Goal: Use online tool/utility: Utilize a website feature to perform a specific function

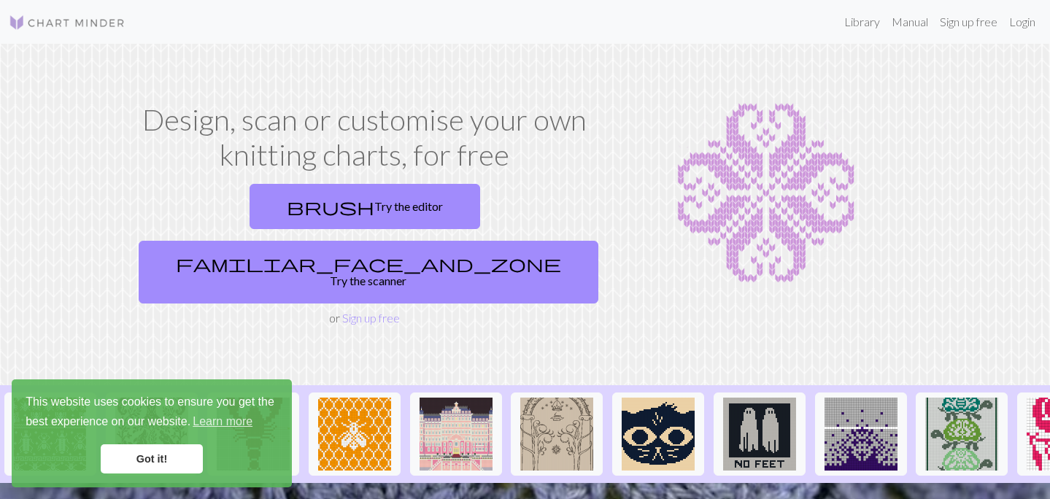
click at [117, 458] on link "Got it!" at bounding box center [152, 458] width 102 height 29
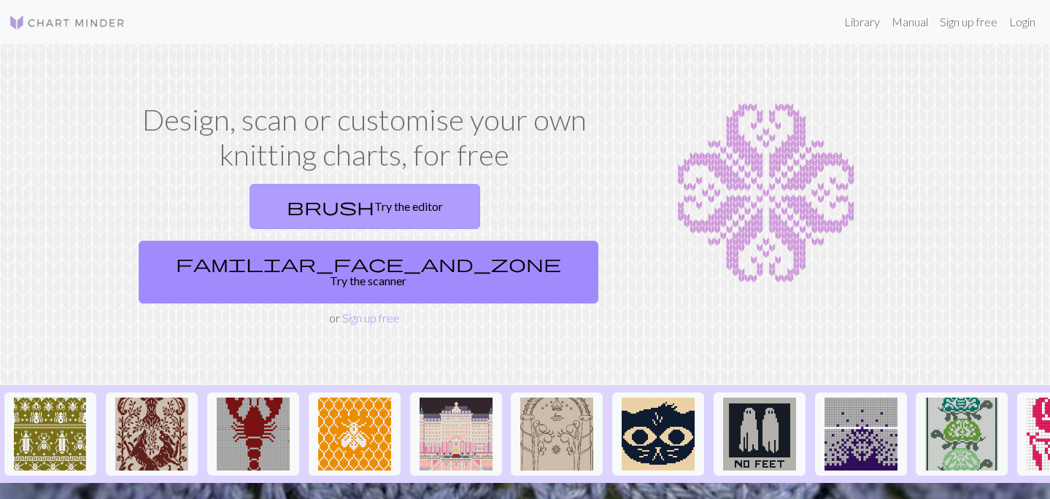
click at [249, 220] on link "brush Try the editor" at bounding box center [364, 206] width 231 height 45
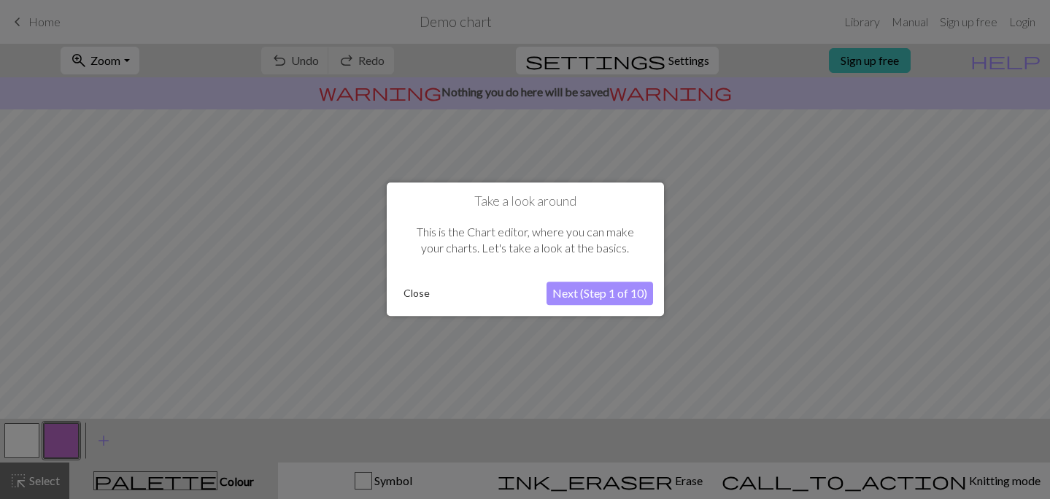
click at [619, 296] on button "Next (Step 1 of 10)" at bounding box center [599, 293] width 106 height 23
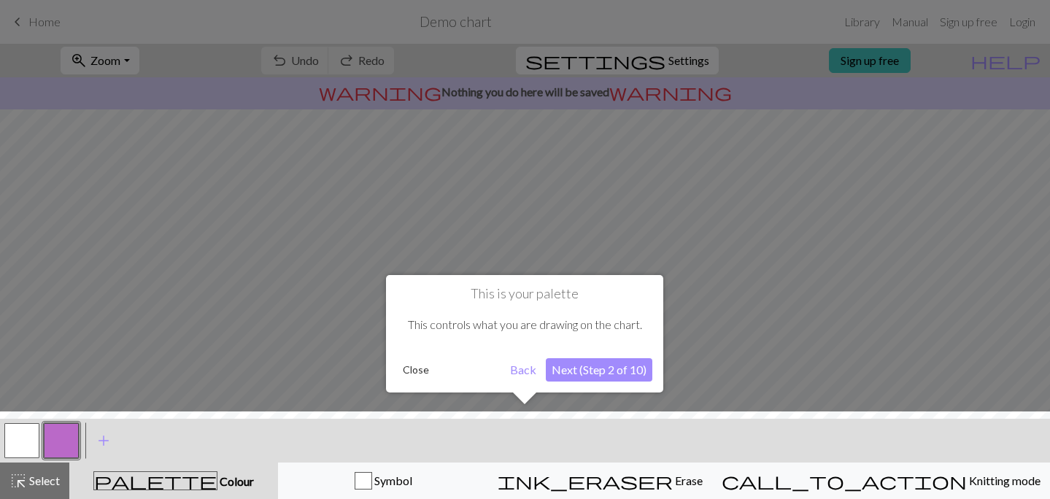
click at [603, 376] on button "Next (Step 2 of 10)" at bounding box center [599, 369] width 106 height 23
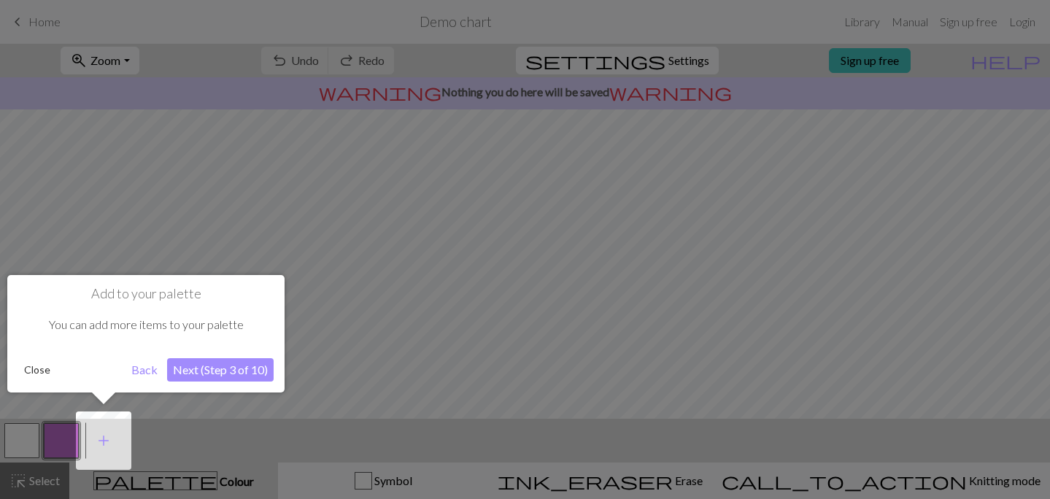
click at [250, 375] on button "Next (Step 3 of 10)" at bounding box center [220, 369] width 106 height 23
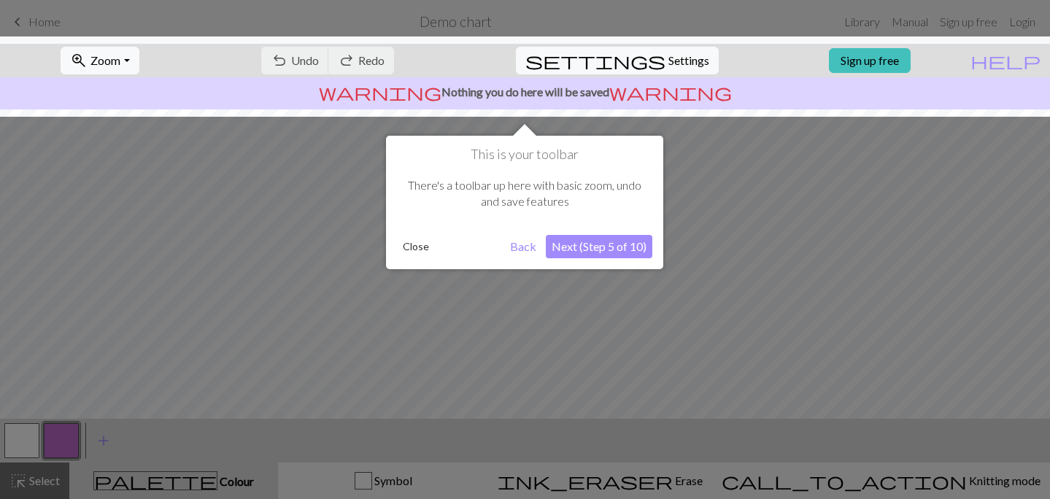
click at [585, 242] on button "Next (Step 5 of 10)" at bounding box center [599, 246] width 106 height 23
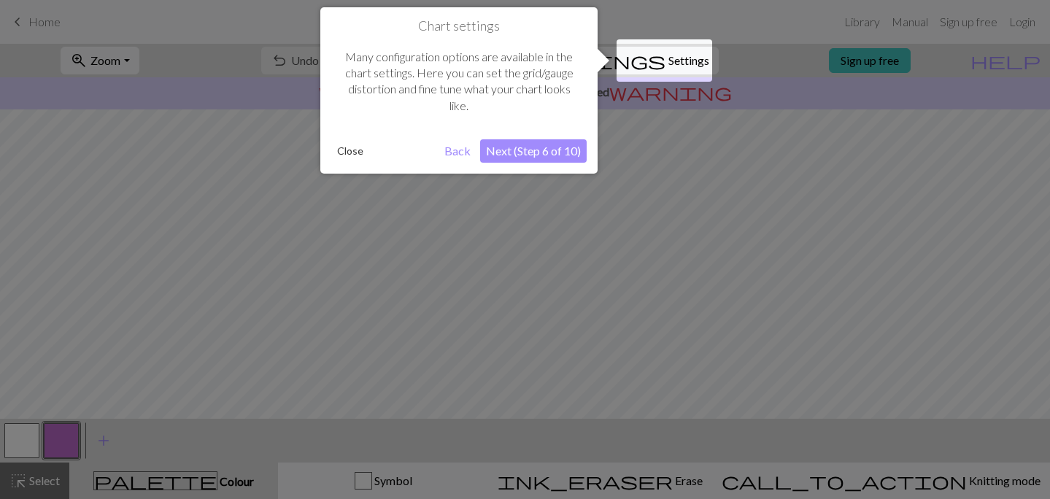
click at [568, 152] on button "Next (Step 6 of 10)" at bounding box center [533, 150] width 106 height 23
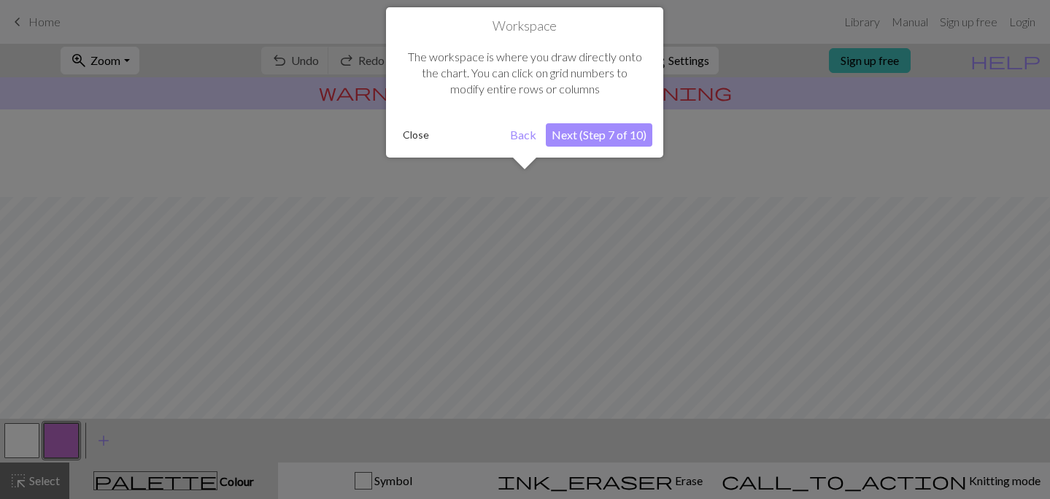
scroll to position [88, 0]
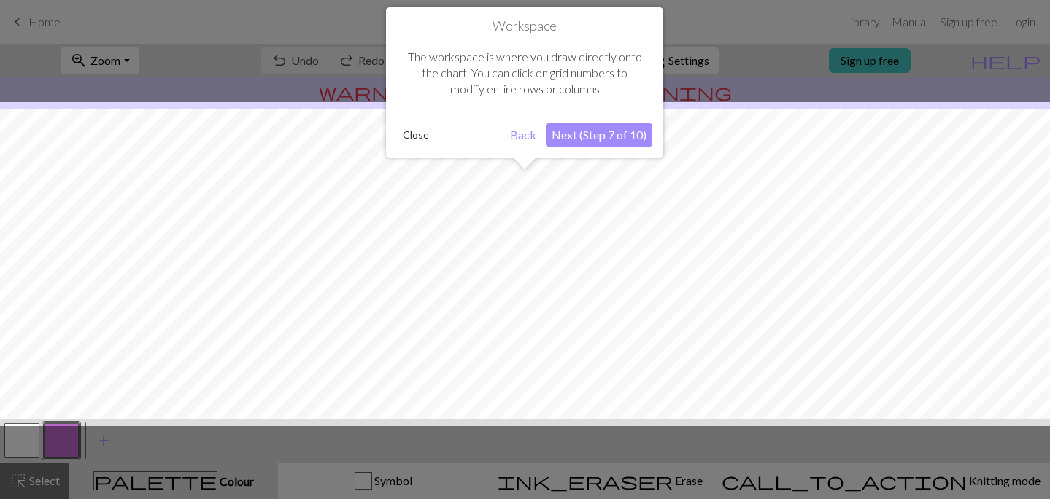
click at [576, 142] on button "Next (Step 7 of 10)" at bounding box center [599, 134] width 106 height 23
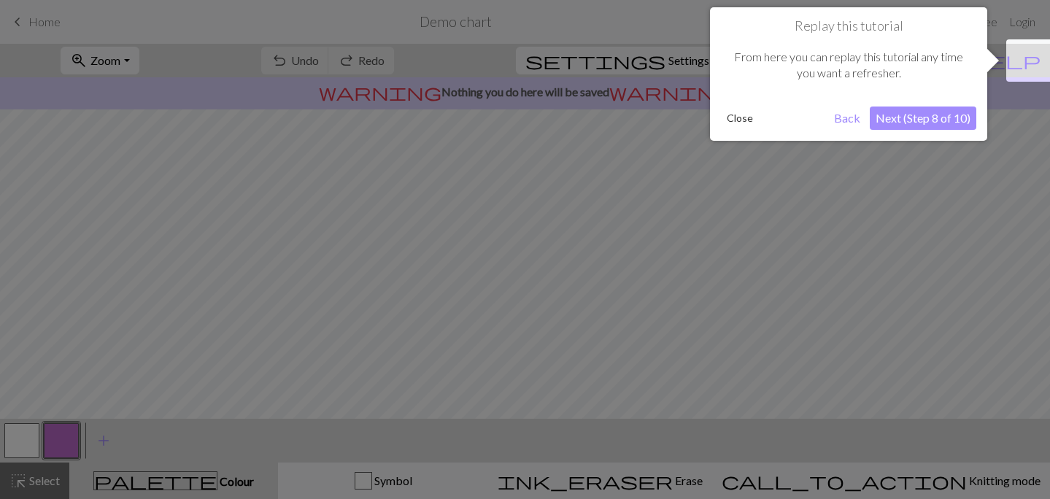
click at [923, 114] on button "Next (Step 8 of 10)" at bounding box center [923, 117] width 106 height 23
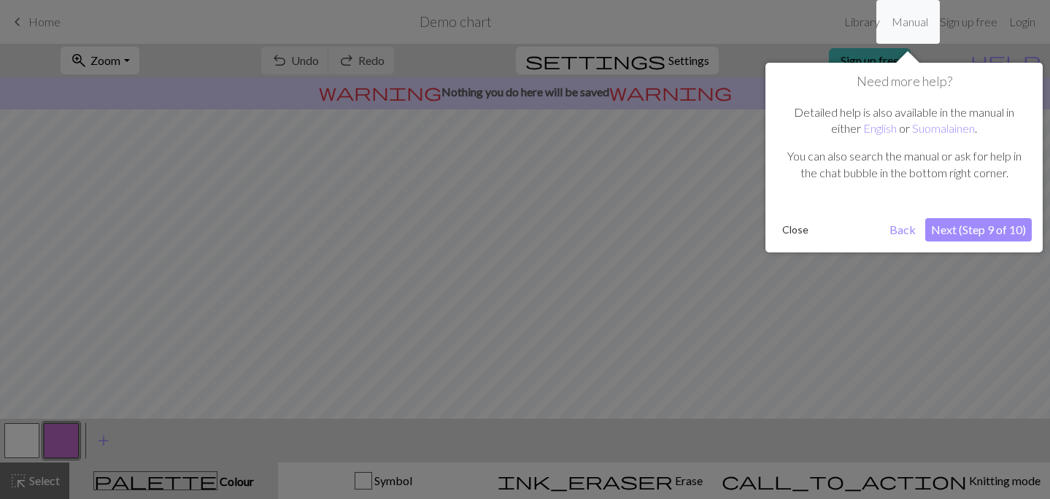
click at [944, 237] on button "Next (Step 9 of 10)" at bounding box center [978, 229] width 106 height 23
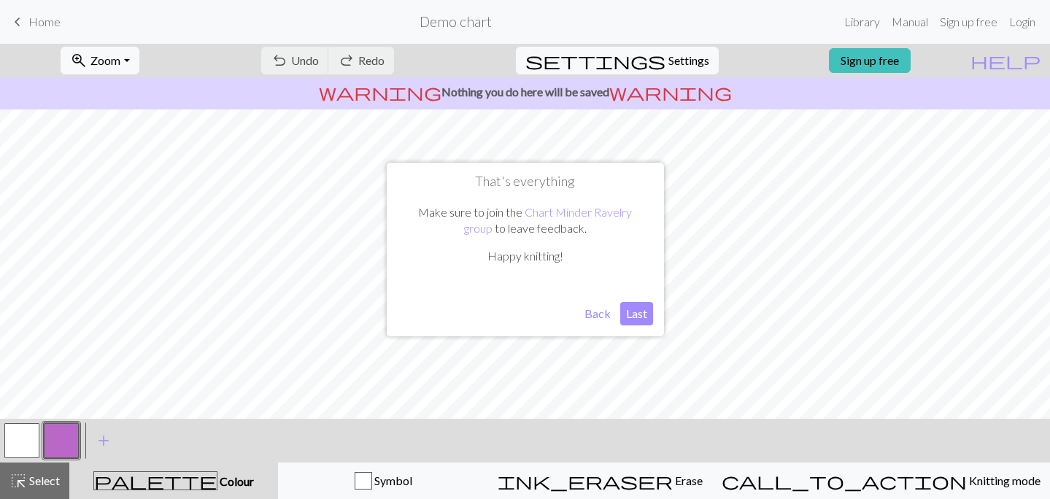
click at [631, 308] on button "Last" at bounding box center [636, 313] width 33 height 23
click at [672, 65] on span "Settings" at bounding box center [688, 61] width 41 height 18
select select "aran"
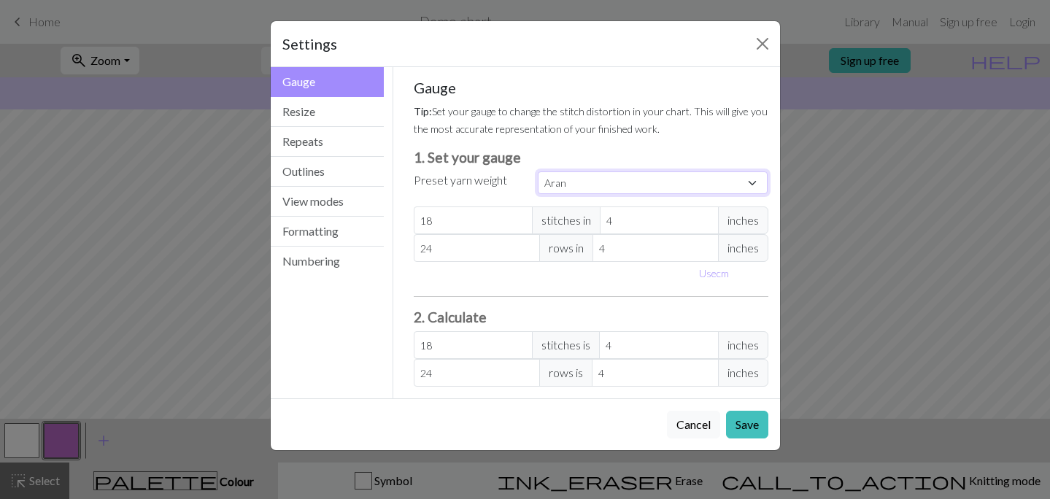
click at [591, 178] on select "Custom Square Lace Light Fingering Fingering Sport Double knit Worsted Aran Bul…" at bounding box center [653, 182] width 231 height 23
click at [752, 39] on button "Close" at bounding box center [762, 43] width 23 height 23
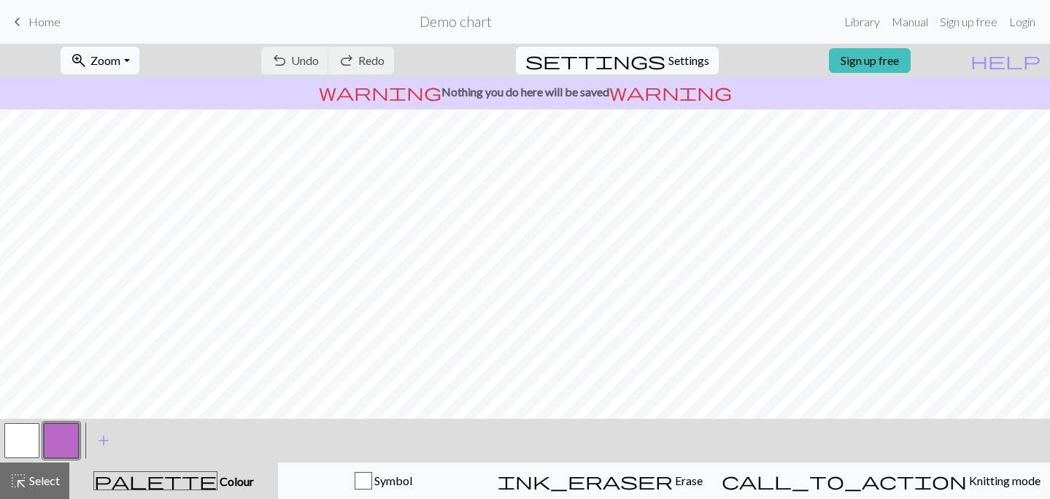
click at [19, 17] on span "keyboard_arrow_left" at bounding box center [18, 22] width 18 height 20
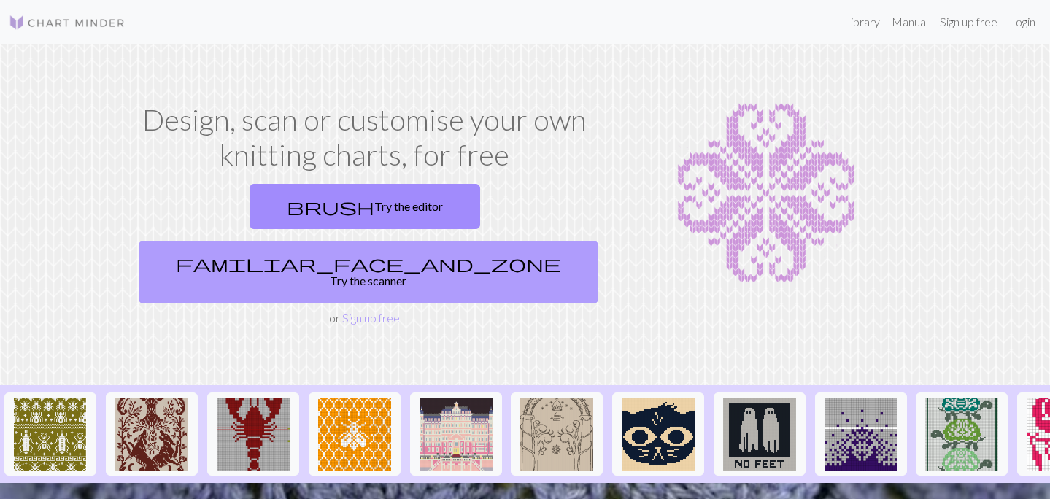
click at [451, 241] on link "familiar_face_and_zone Try the scanner" at bounding box center [369, 272] width 460 height 63
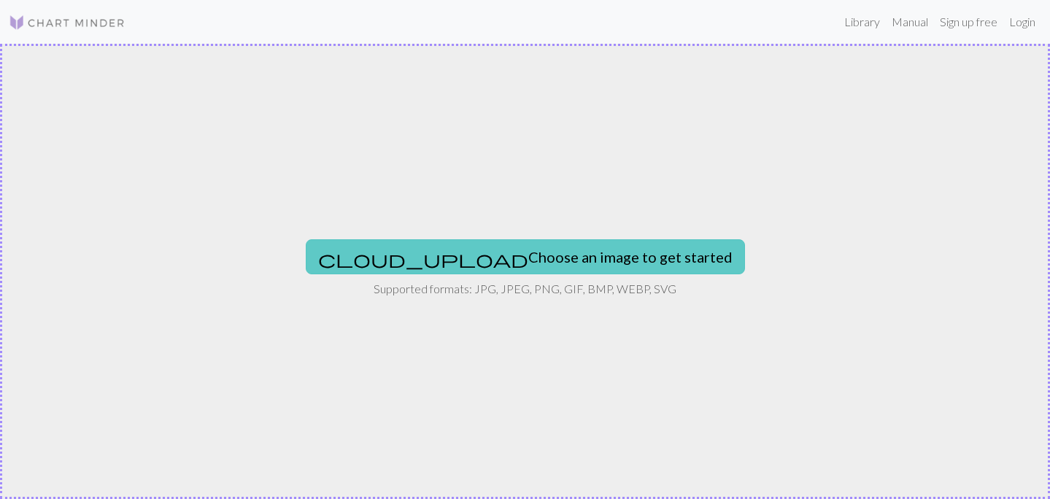
click at [514, 257] on button "cloud_upload Choose an image to get started" at bounding box center [525, 256] width 439 height 35
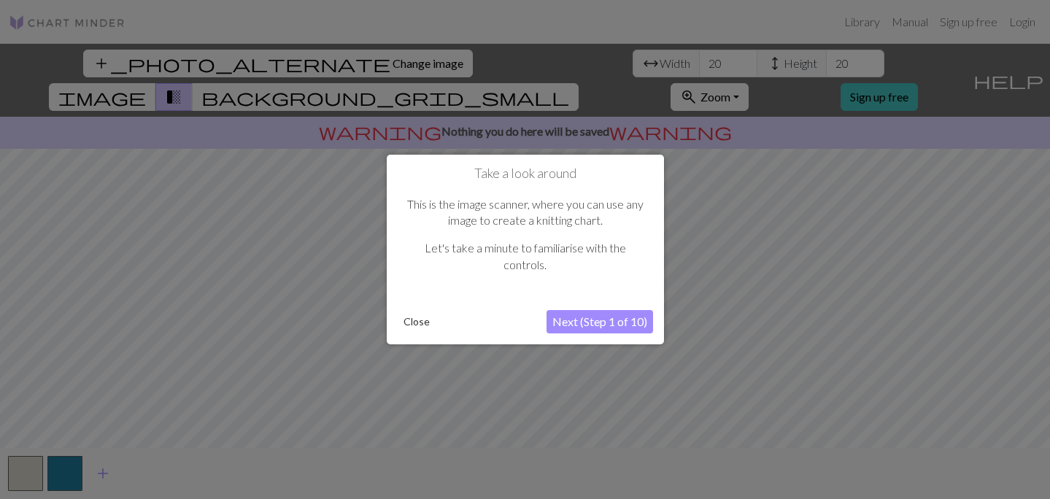
click at [619, 323] on button "Next (Step 1 of 10)" at bounding box center [599, 321] width 106 height 23
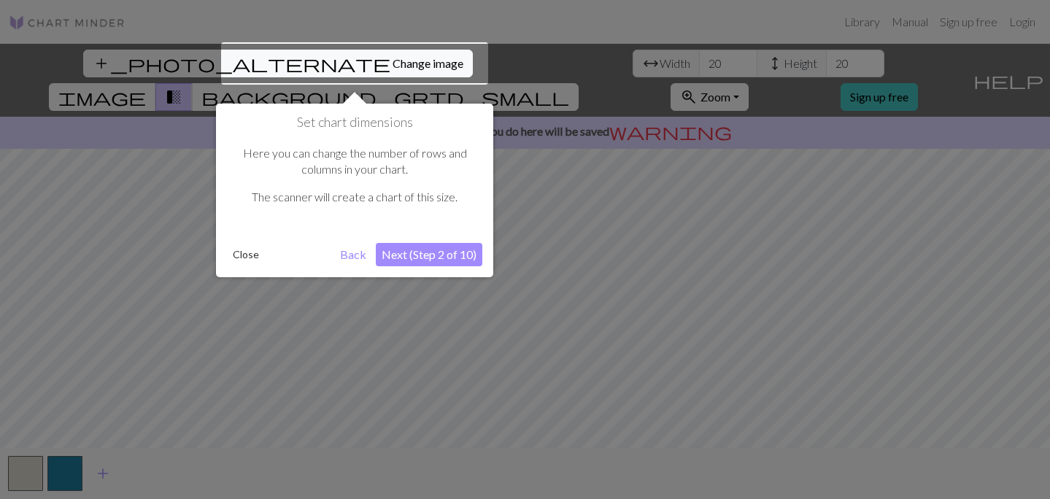
click at [451, 244] on button "Next (Step 2 of 10)" at bounding box center [429, 254] width 106 height 23
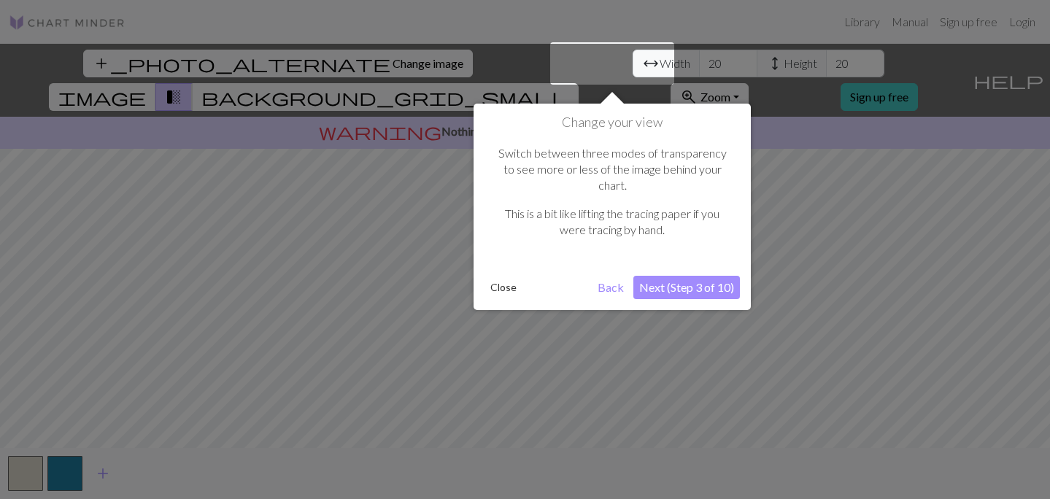
click at [691, 276] on button "Next (Step 3 of 10)" at bounding box center [686, 287] width 106 height 23
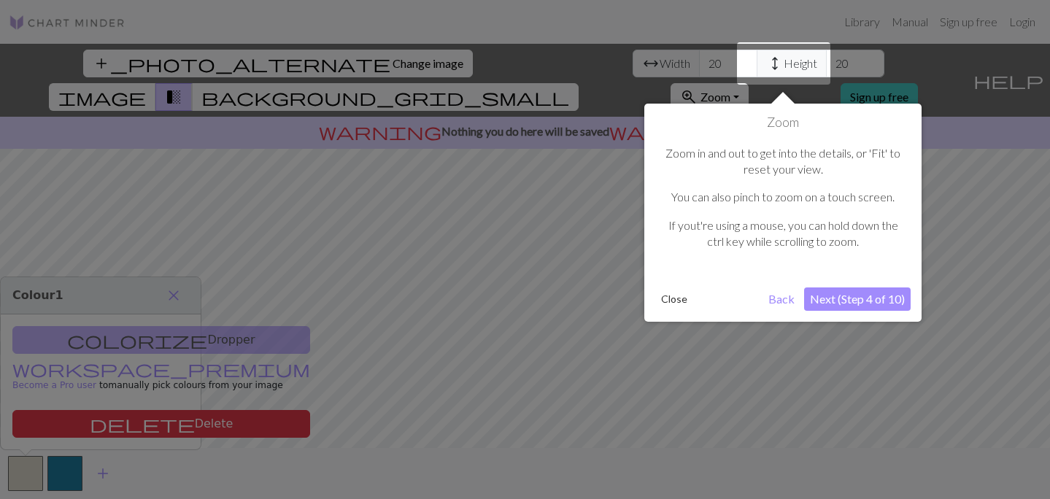
click at [836, 298] on button "Next (Step 4 of 10)" at bounding box center [857, 298] width 106 height 23
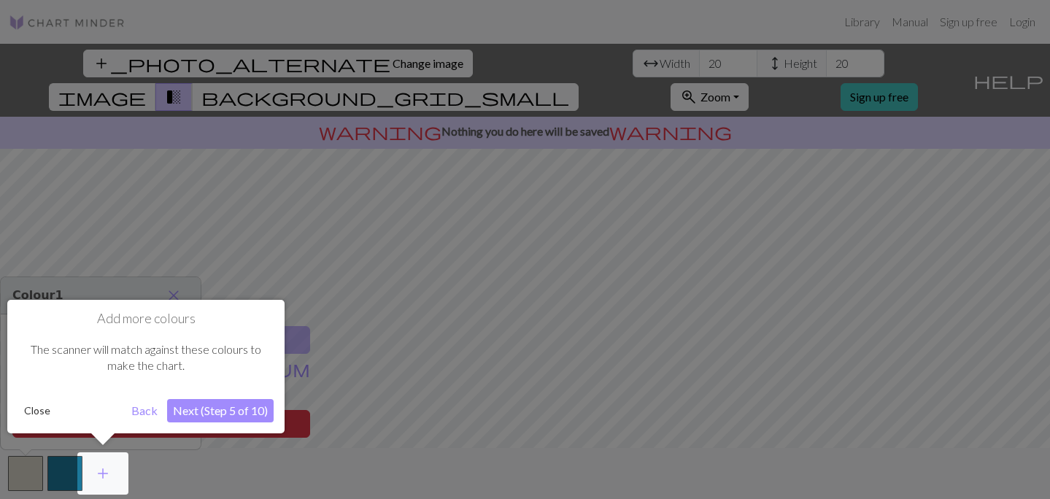
click at [189, 409] on button "Next (Step 5 of 10)" at bounding box center [220, 410] width 106 height 23
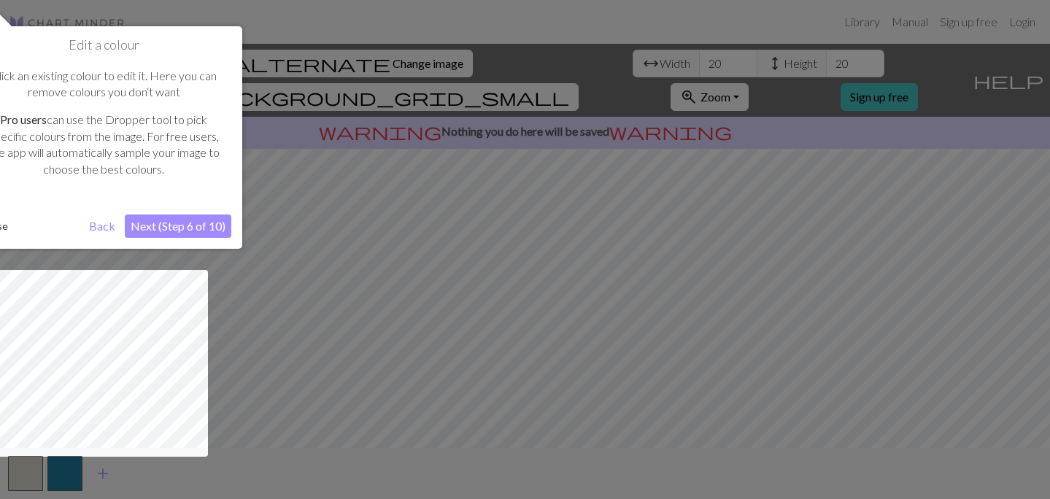
click at [208, 224] on button "Next (Step 6 of 10)" at bounding box center [178, 225] width 106 height 23
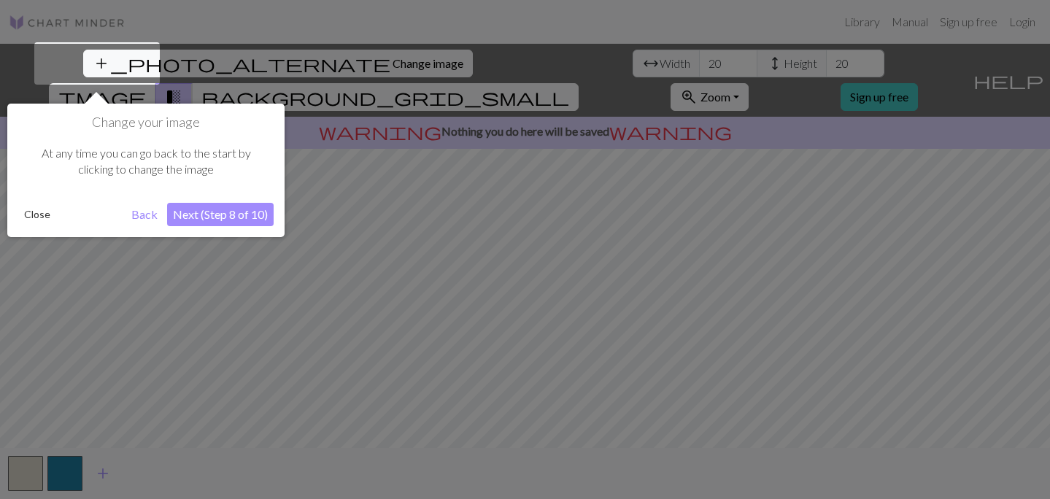
click at [216, 222] on button "Next (Step 8 of 10)" at bounding box center [220, 214] width 106 height 23
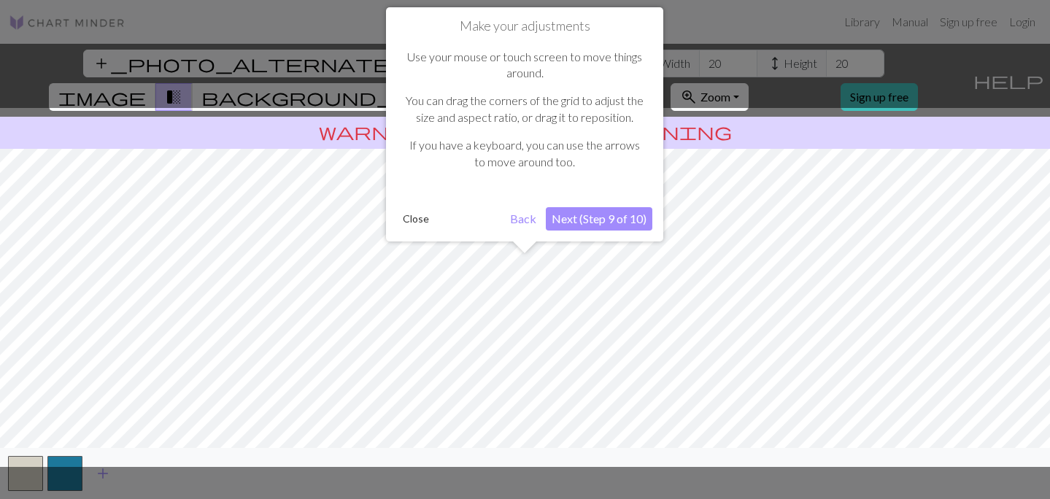
click at [578, 212] on button "Next (Step 9 of 10)" at bounding box center [599, 218] width 106 height 23
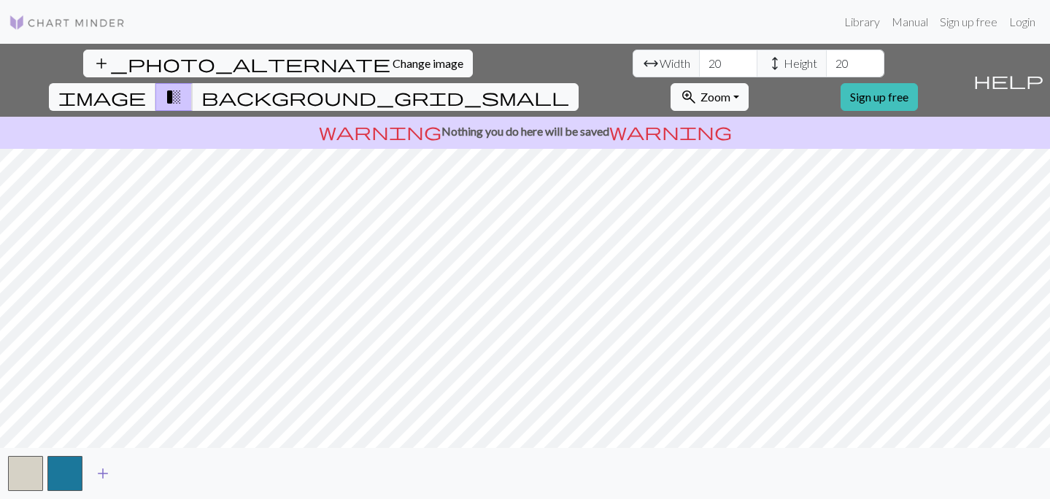
click at [101, 477] on span "add" at bounding box center [103, 473] width 18 height 20
click at [140, 474] on span "add" at bounding box center [142, 473] width 18 height 20
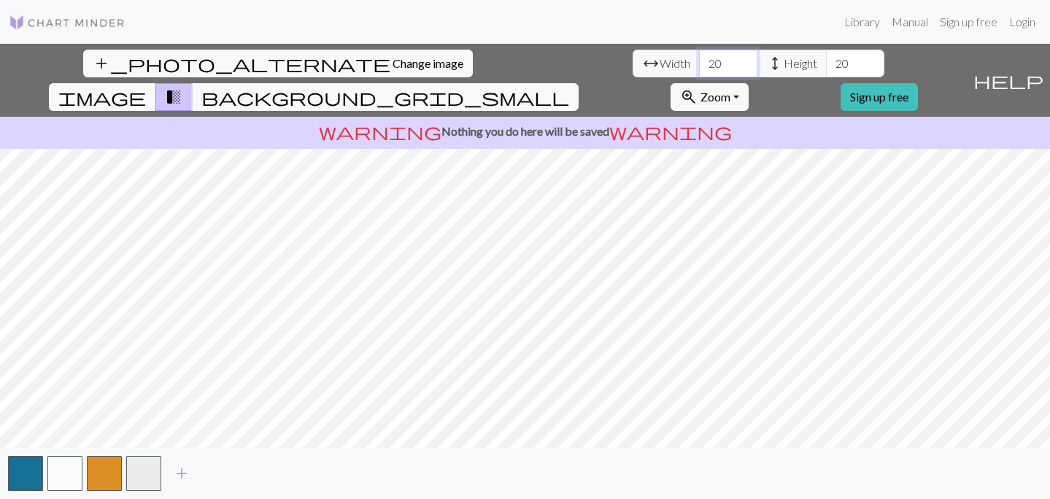
click at [699, 68] on input "20" at bounding box center [728, 64] width 58 height 28
click at [699, 61] on input "21" at bounding box center [728, 64] width 58 height 28
click at [699, 61] on input "22" at bounding box center [728, 64] width 58 height 28
click at [699, 61] on input "23" at bounding box center [728, 64] width 58 height 28
click at [699, 61] on input "24" at bounding box center [728, 64] width 58 height 28
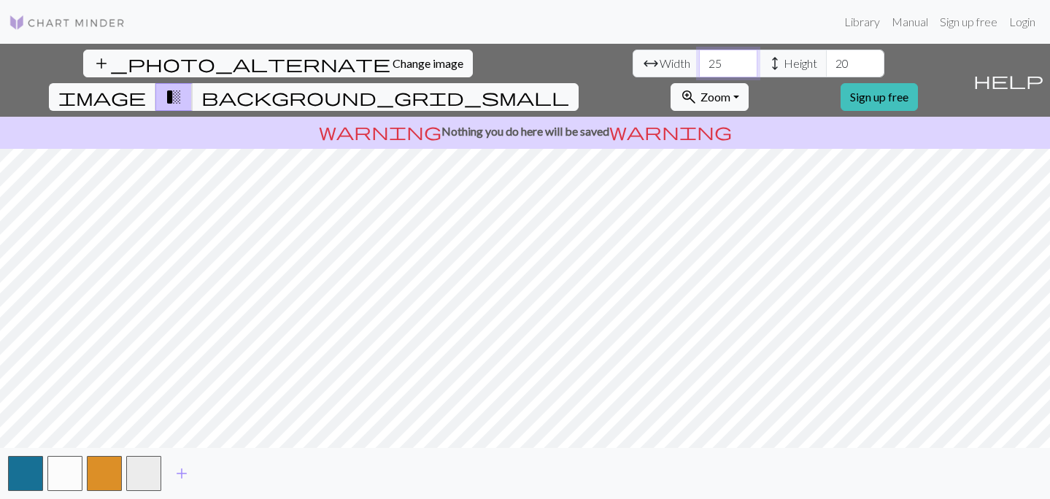
click at [699, 61] on input "25" at bounding box center [728, 64] width 58 height 28
click at [699, 61] on input "26" at bounding box center [728, 64] width 58 height 28
click at [699, 61] on input "27" at bounding box center [728, 64] width 58 height 28
click at [699, 61] on input "28" at bounding box center [728, 64] width 58 height 28
click at [699, 61] on input "29" at bounding box center [728, 64] width 58 height 28
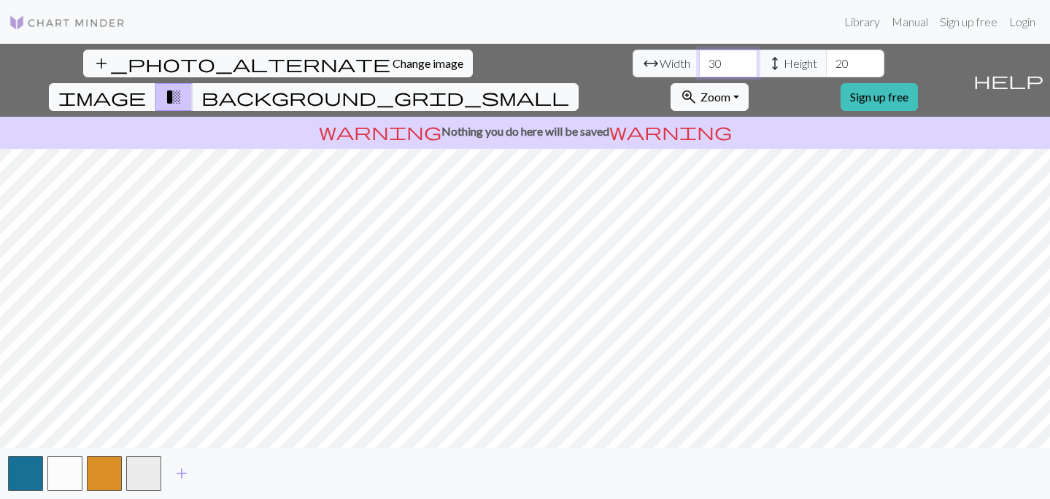
click at [699, 61] on input "30" at bounding box center [728, 64] width 58 height 28
click at [699, 61] on input "31" at bounding box center [728, 64] width 58 height 28
click at [699, 61] on input "32" at bounding box center [728, 64] width 58 height 28
click at [699, 61] on input "33" at bounding box center [728, 64] width 58 height 28
click at [699, 61] on input "34" at bounding box center [728, 64] width 58 height 28
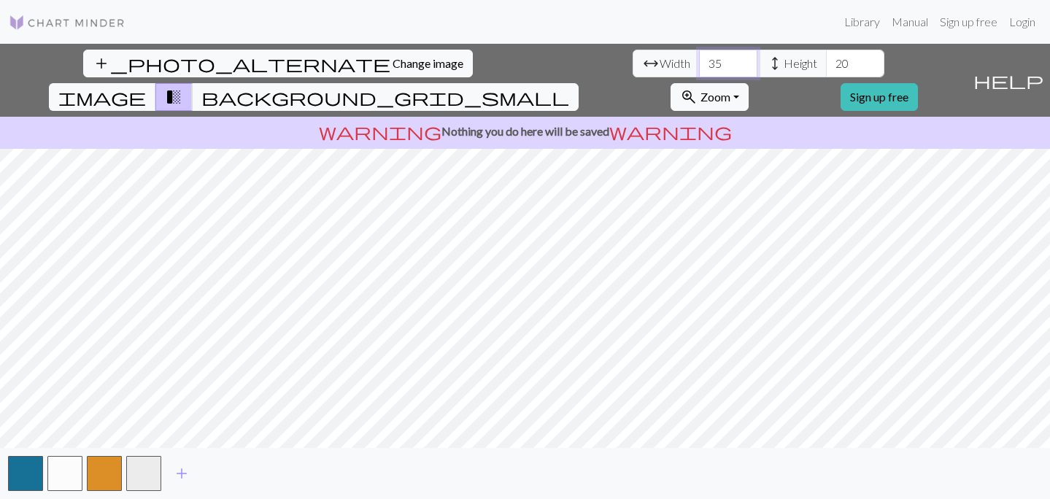
click at [699, 61] on input "35" at bounding box center [728, 64] width 58 height 28
click at [699, 61] on input "36" at bounding box center [728, 64] width 58 height 28
click at [699, 61] on input "37" at bounding box center [728, 64] width 58 height 28
click at [699, 61] on input "38" at bounding box center [728, 64] width 58 height 28
click at [699, 61] on input "39" at bounding box center [728, 64] width 58 height 28
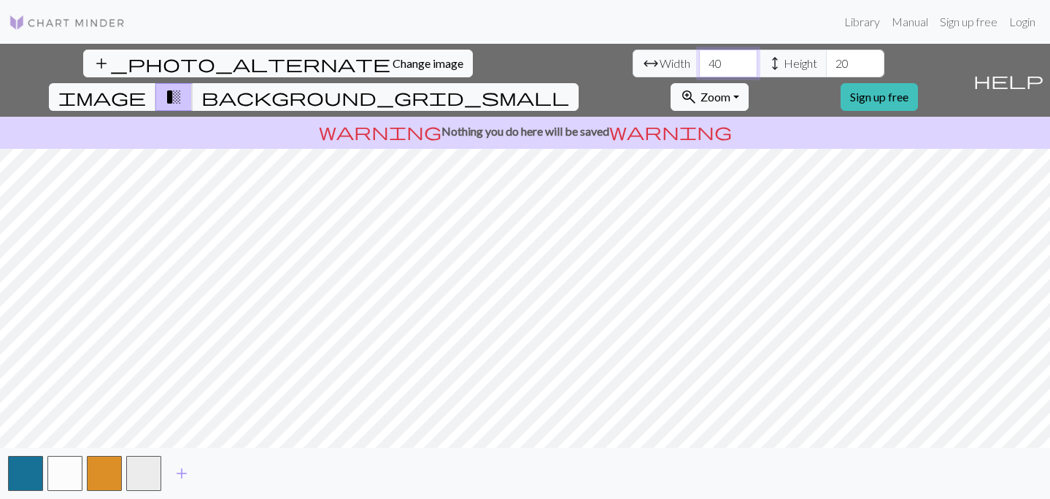
click at [699, 61] on input "40" at bounding box center [728, 64] width 58 height 28
click at [699, 61] on input "41" at bounding box center [728, 64] width 58 height 28
click at [699, 61] on input "42" at bounding box center [728, 64] width 58 height 28
click at [699, 61] on input "43" at bounding box center [728, 64] width 58 height 28
click at [699, 61] on input "44" at bounding box center [728, 64] width 58 height 28
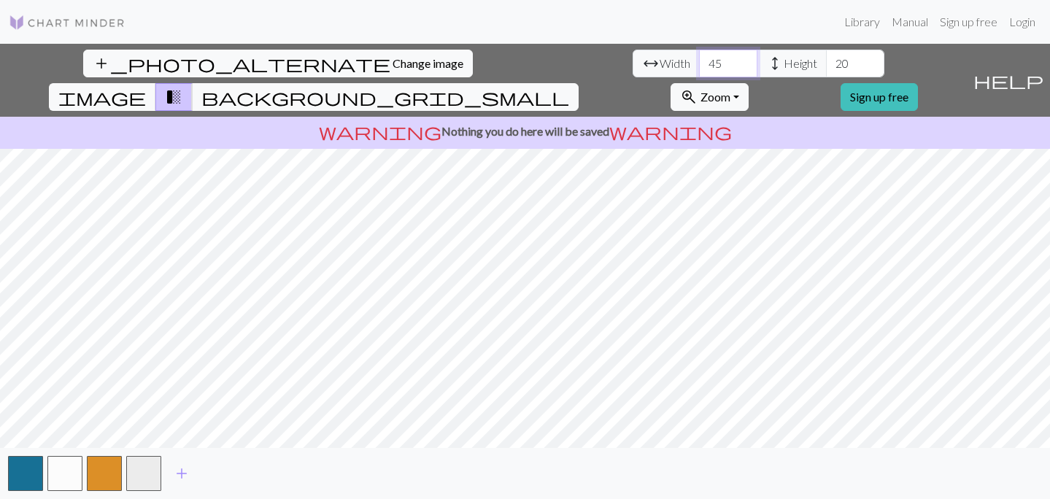
click at [699, 61] on input "45" at bounding box center [728, 64] width 58 height 28
click at [699, 61] on input "46" at bounding box center [728, 64] width 58 height 28
click at [699, 61] on input "47" at bounding box center [728, 64] width 58 height 28
click at [699, 61] on input "48" at bounding box center [728, 64] width 58 height 28
click at [699, 61] on input "49" at bounding box center [728, 64] width 58 height 28
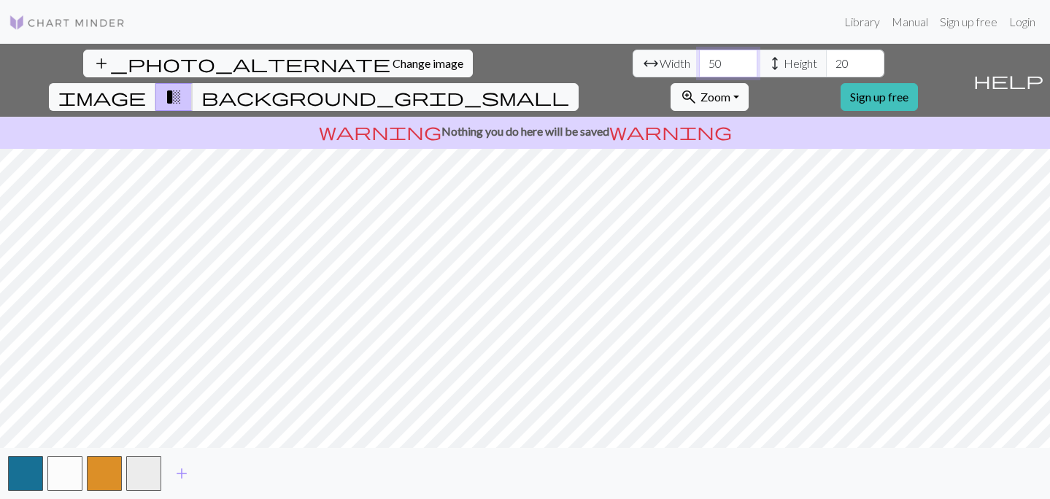
click at [699, 61] on input "50" at bounding box center [728, 64] width 58 height 28
click at [699, 61] on input "51" at bounding box center [728, 64] width 58 height 28
type input "52"
click at [699, 61] on input "52" at bounding box center [728, 64] width 58 height 28
click at [826, 56] on input "20" at bounding box center [855, 64] width 58 height 28
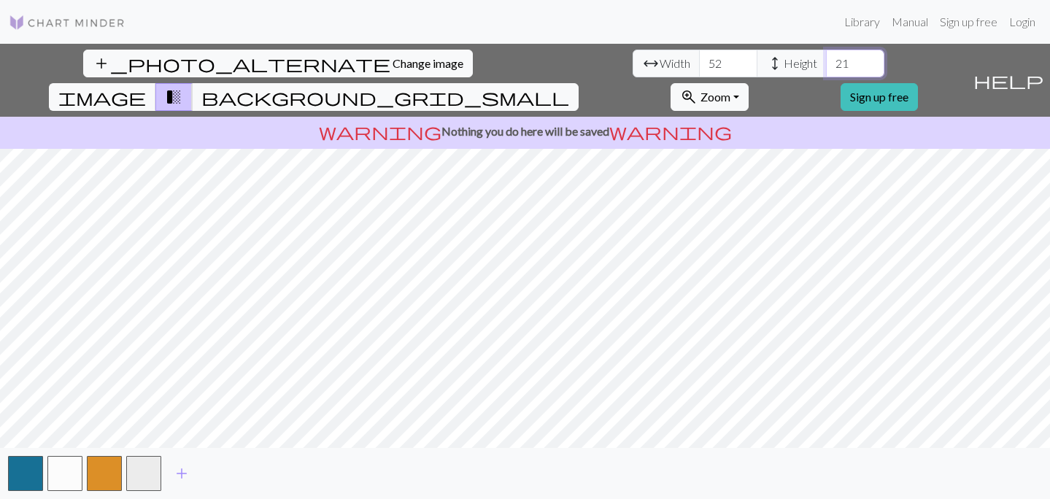
click at [826, 58] on input "21" at bounding box center [855, 64] width 58 height 28
click at [826, 58] on input "22" at bounding box center [855, 64] width 58 height 28
click at [826, 58] on input "23" at bounding box center [855, 64] width 58 height 28
click at [826, 58] on input "24" at bounding box center [855, 64] width 58 height 28
click at [826, 58] on input "25" at bounding box center [855, 64] width 58 height 28
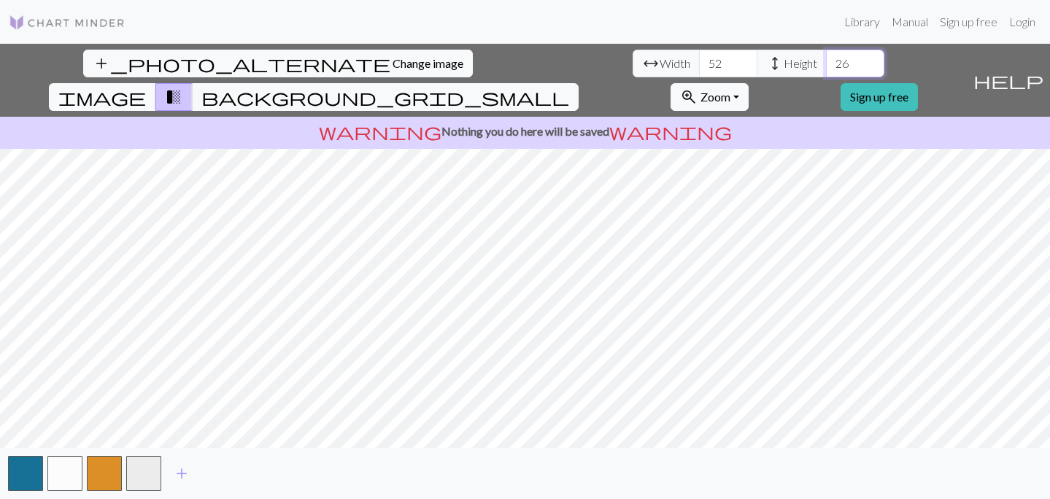
click at [826, 58] on input "26" at bounding box center [855, 64] width 58 height 28
click at [826, 58] on input "27" at bounding box center [855, 64] width 58 height 28
click at [826, 58] on input "28" at bounding box center [855, 64] width 58 height 28
click at [826, 58] on input "29" at bounding box center [855, 64] width 58 height 28
click at [826, 58] on input "30" at bounding box center [855, 64] width 58 height 28
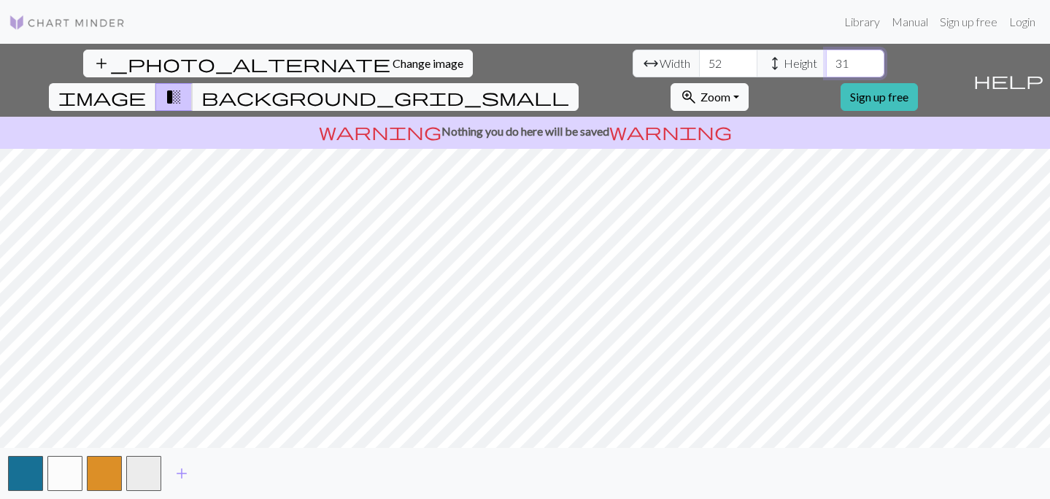
click at [826, 58] on input "31" at bounding box center [855, 64] width 58 height 28
click at [826, 58] on input "32" at bounding box center [855, 64] width 58 height 28
click at [826, 58] on input "33" at bounding box center [855, 64] width 58 height 28
click at [826, 58] on input "34" at bounding box center [855, 64] width 58 height 28
click at [826, 58] on input "35" at bounding box center [855, 64] width 58 height 28
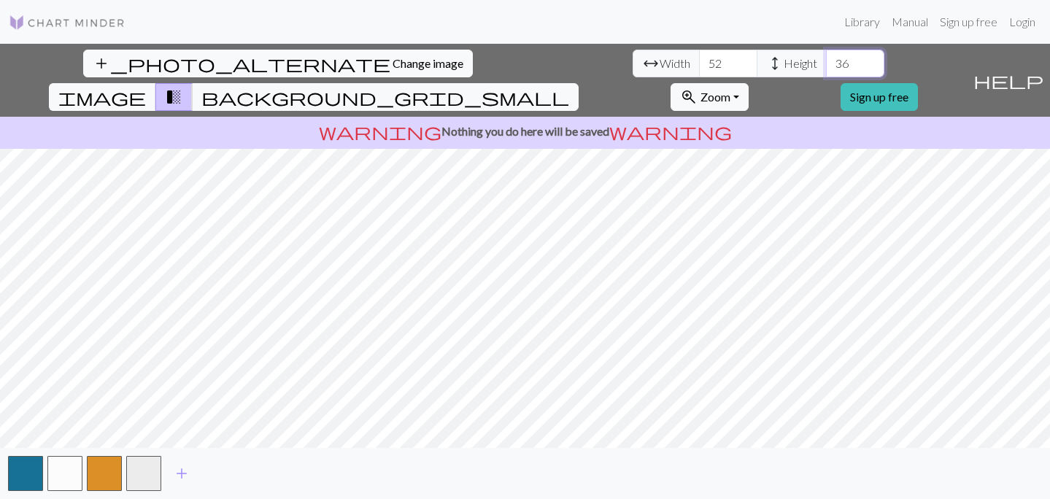
click at [826, 58] on input "36" at bounding box center [855, 64] width 58 height 28
click at [826, 58] on input "37" at bounding box center [855, 64] width 58 height 28
type input "38"
click at [826, 58] on input "38" at bounding box center [855, 64] width 58 height 28
click at [748, 83] on button "zoom_in Zoom Zoom" at bounding box center [709, 97] width 78 height 28
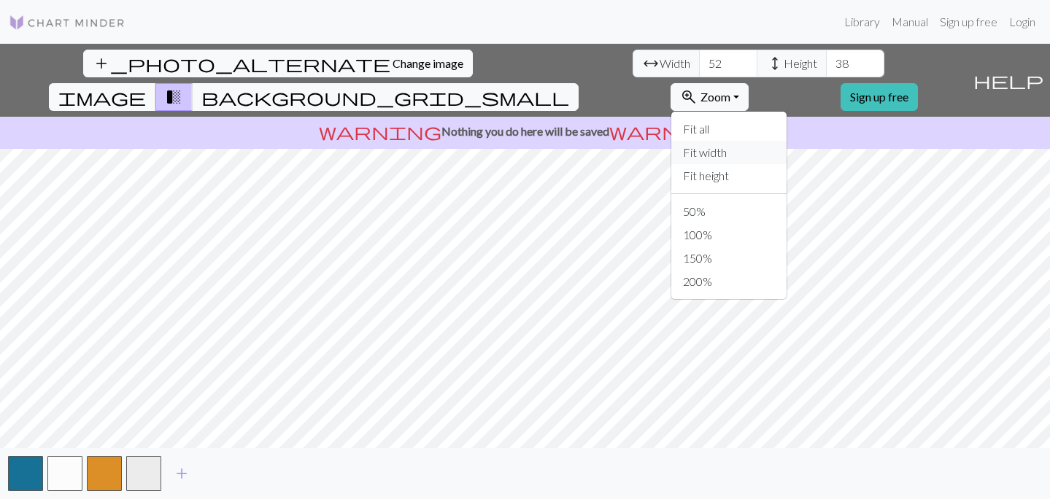
click at [786, 141] on button "Fit width" at bounding box center [728, 152] width 115 height 23
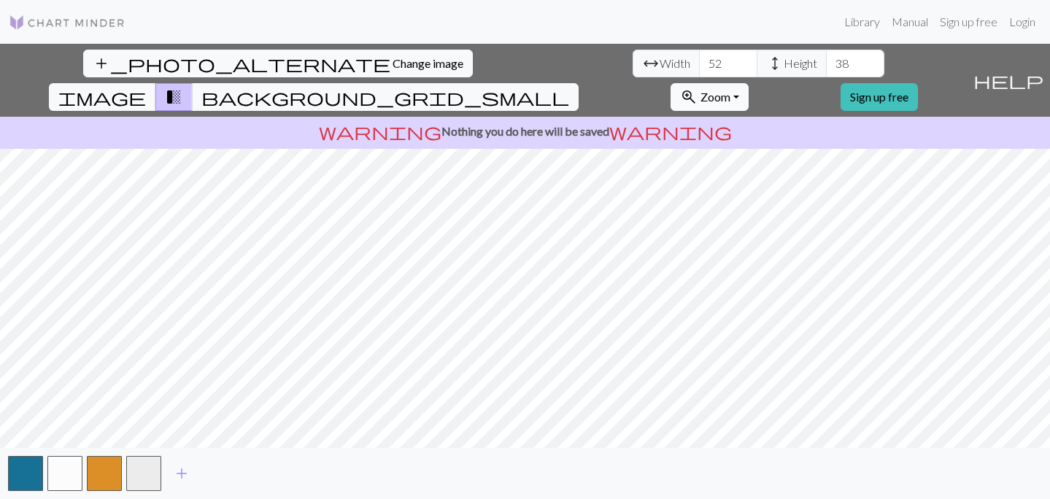
click at [730, 90] on span "Zoom" at bounding box center [715, 97] width 30 height 14
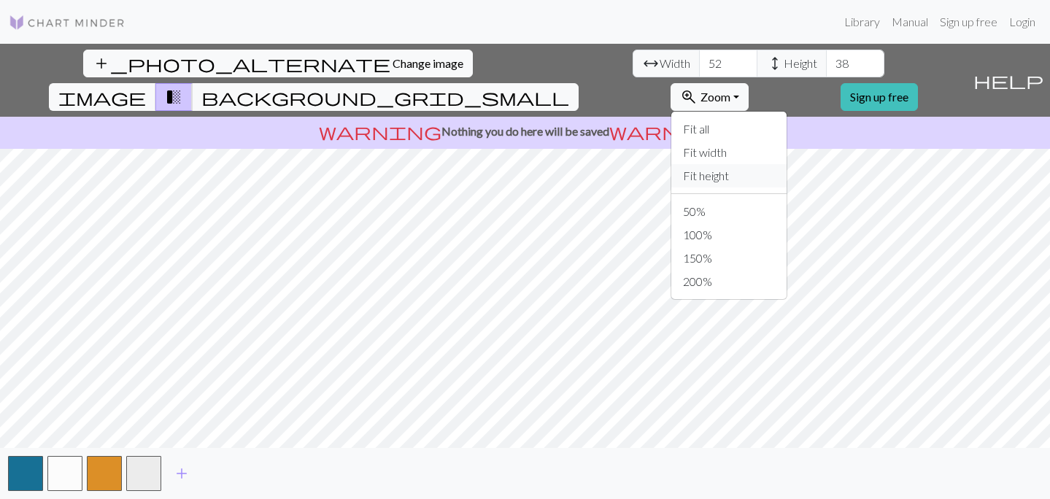
click at [786, 164] on button "Fit height" at bounding box center [728, 175] width 115 height 23
